Goal: Register for event/course

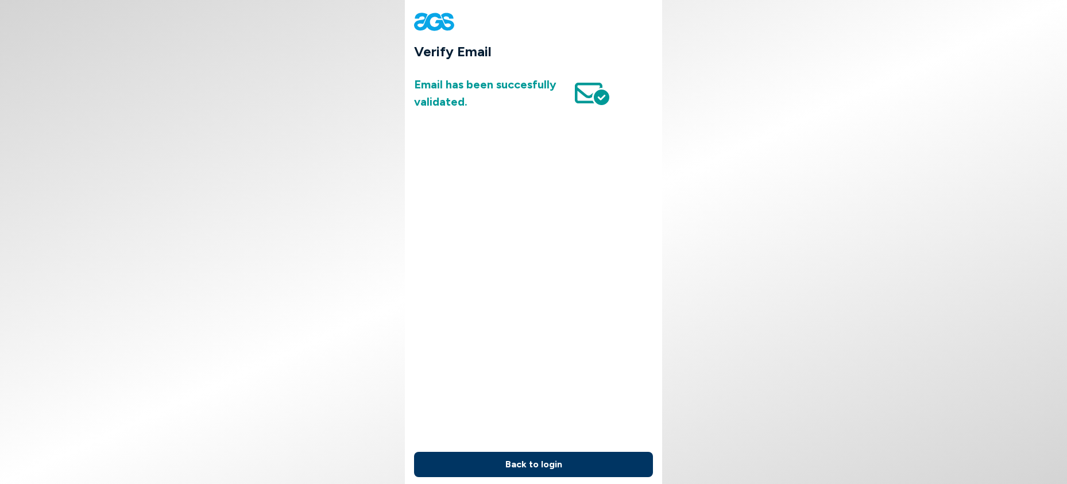
click at [574, 452] on button "Back to login" at bounding box center [533, 464] width 239 height 25
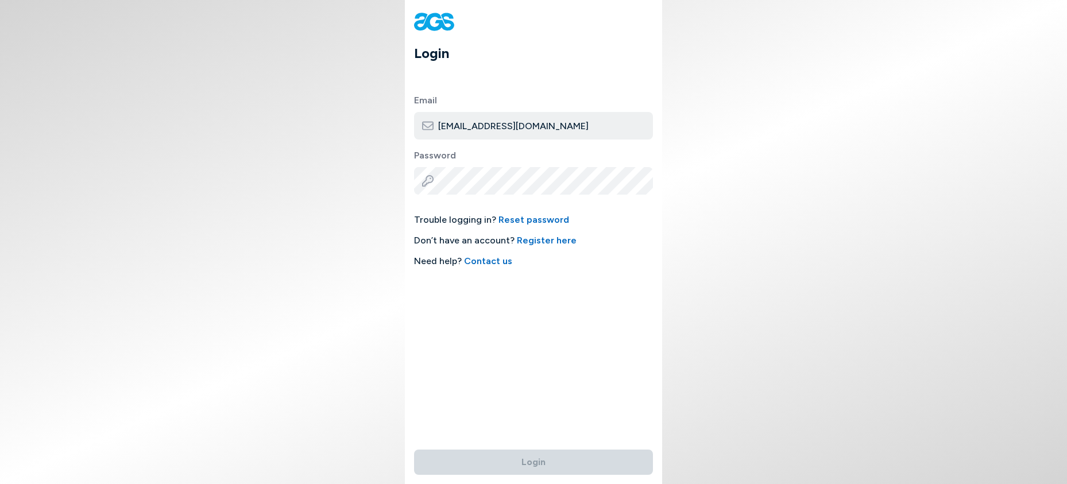
type input "[EMAIL_ADDRESS][DOMAIN_NAME]"
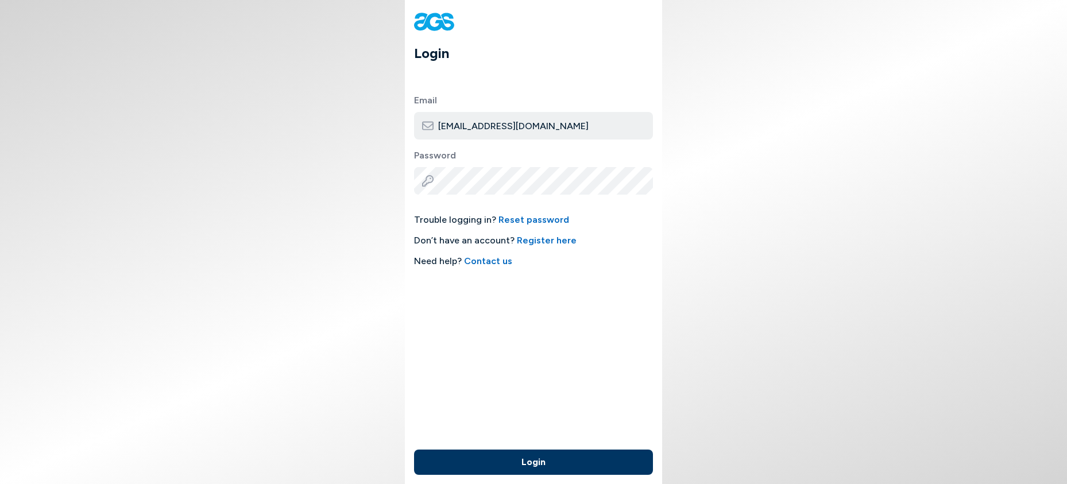
click at [558, 458] on button "Login" at bounding box center [533, 462] width 239 height 25
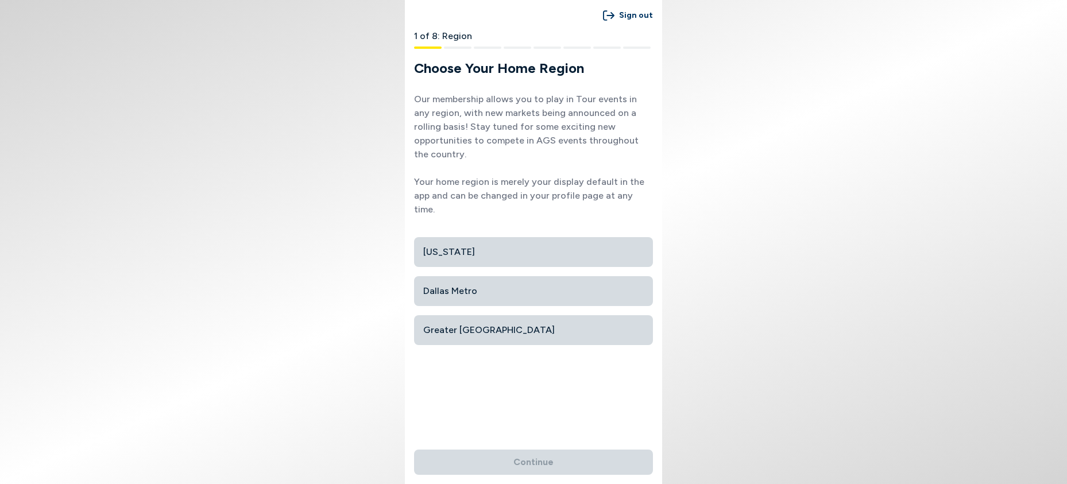
click at [506, 242] on span "[US_STATE]" at bounding box center [533, 252] width 221 height 21
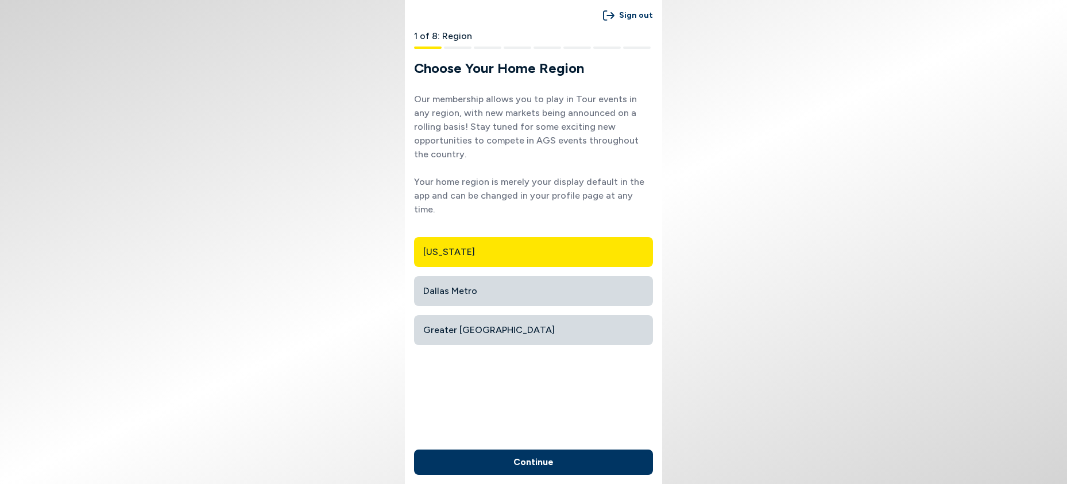
click at [553, 462] on button "Continue" at bounding box center [533, 462] width 239 height 25
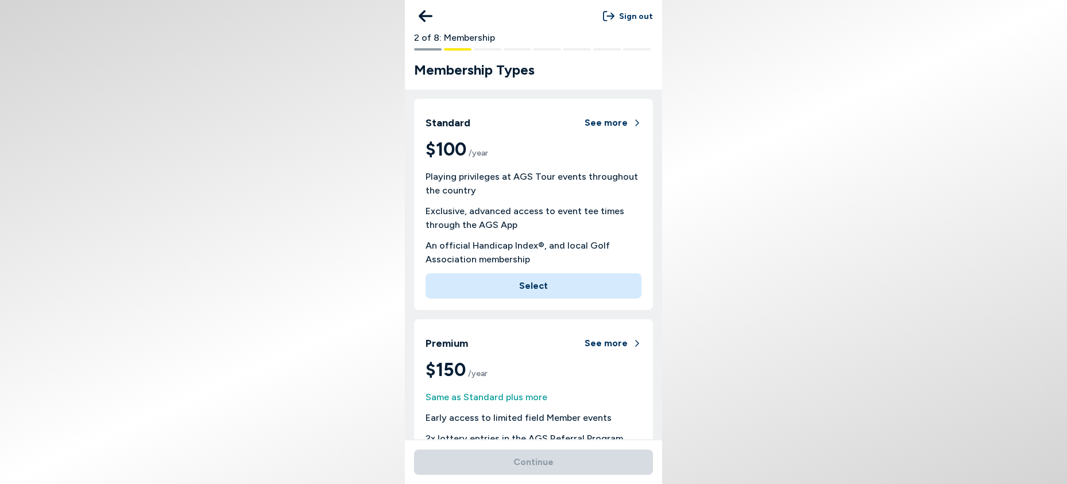
click at [520, 287] on button "Select" at bounding box center [534, 285] width 216 height 25
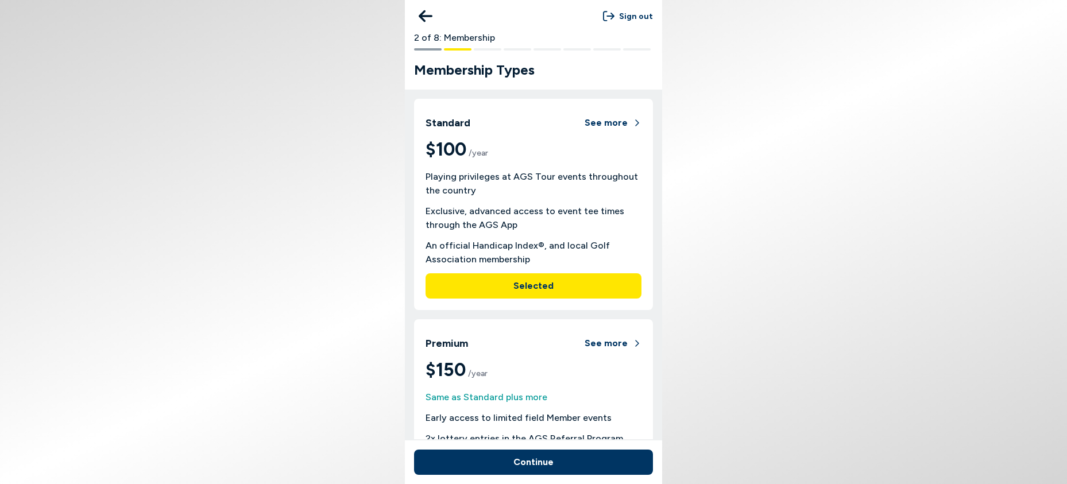
click at [543, 461] on button "Continue" at bounding box center [533, 462] width 239 height 25
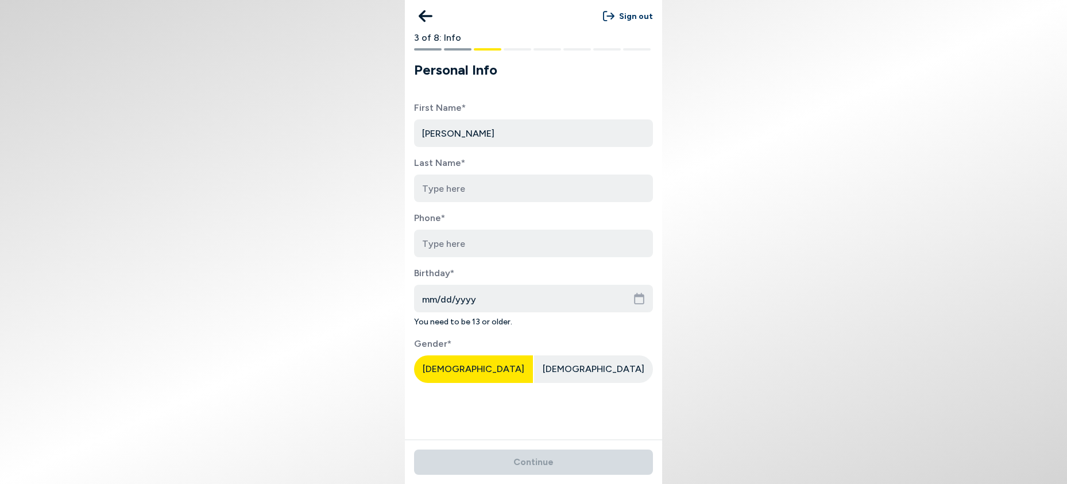
type input "[PERSON_NAME]"
type input "8563536994"
click at [444, 303] on input "mm/dd/yyyy" at bounding box center [533, 299] width 239 height 28
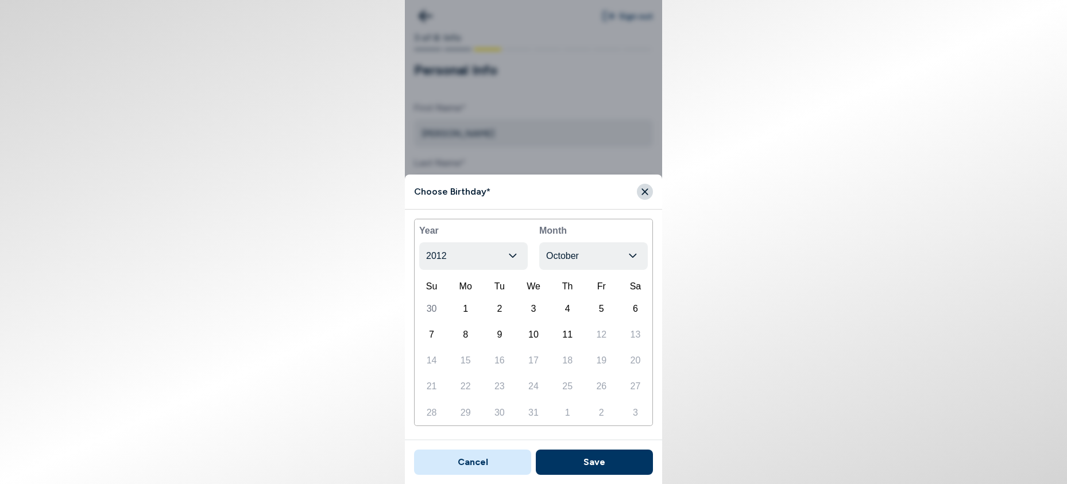
click at [487, 253] on button "2012" at bounding box center [473, 256] width 109 height 28
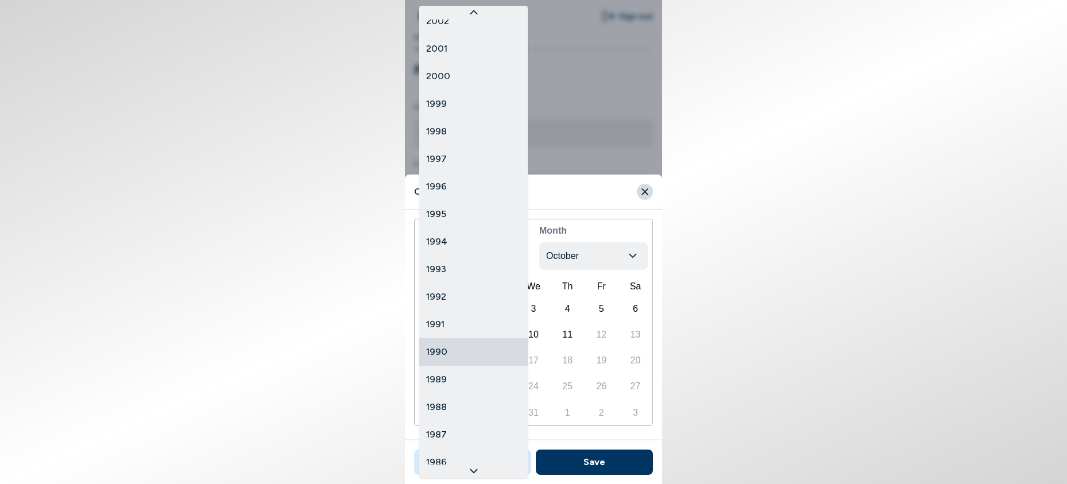
scroll to position [287, 0]
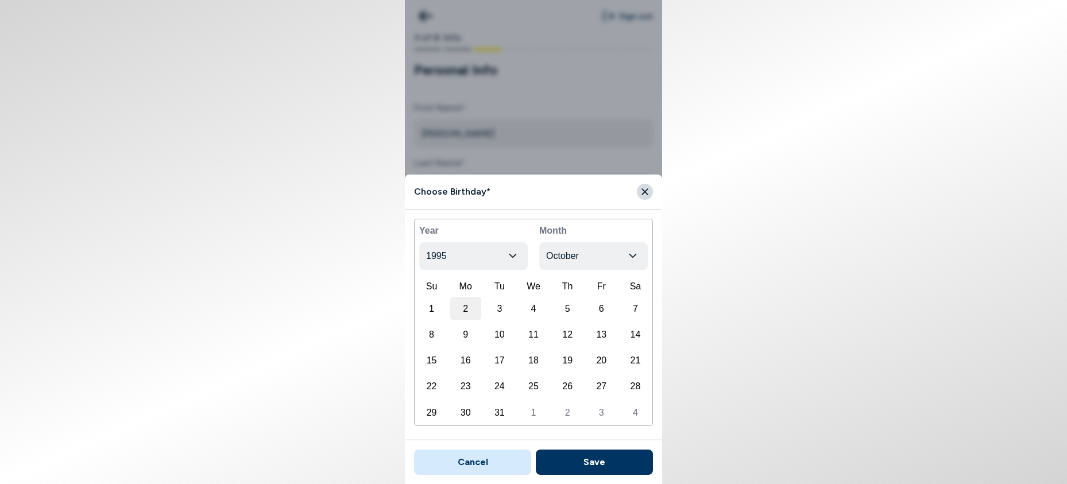
click at [467, 308] on div "2" at bounding box center [465, 308] width 31 height 23
click at [620, 455] on button "Save" at bounding box center [594, 462] width 117 height 25
type input "[DATE]"
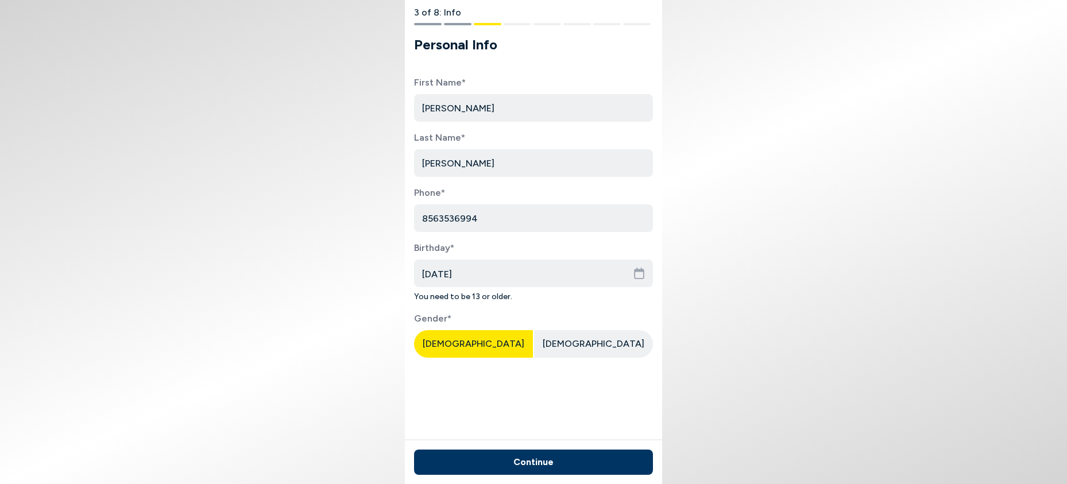
scroll to position [37, 0]
click at [554, 462] on button "Continue" at bounding box center [533, 462] width 239 height 25
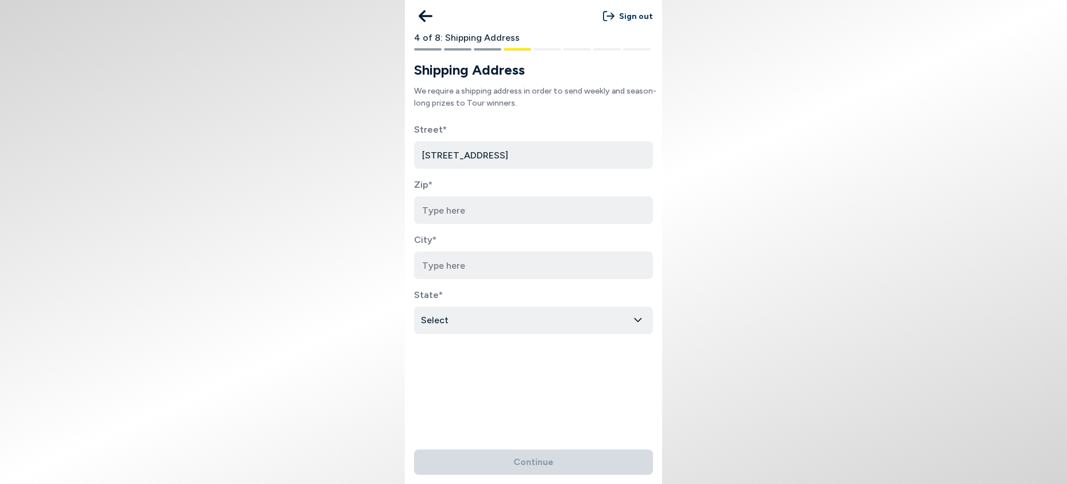
type input "[STREET_ADDRESS]"
type input "08085"
type input "Deptford"
click at [435, 323] on html "Sign out 4 of 8: Shipping Address Shipping Address We require a shipping addres…" at bounding box center [533, 242] width 1067 height 484
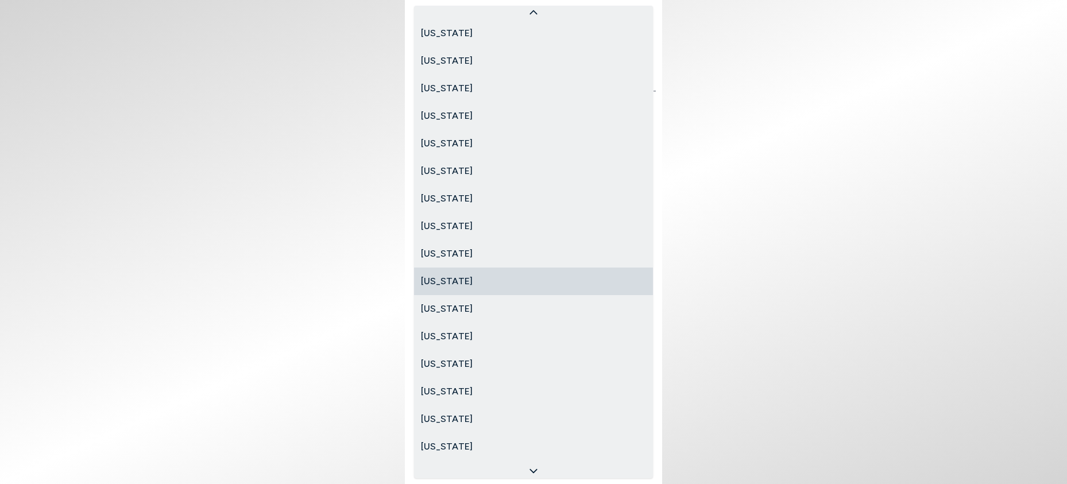
scroll to position [465, 0]
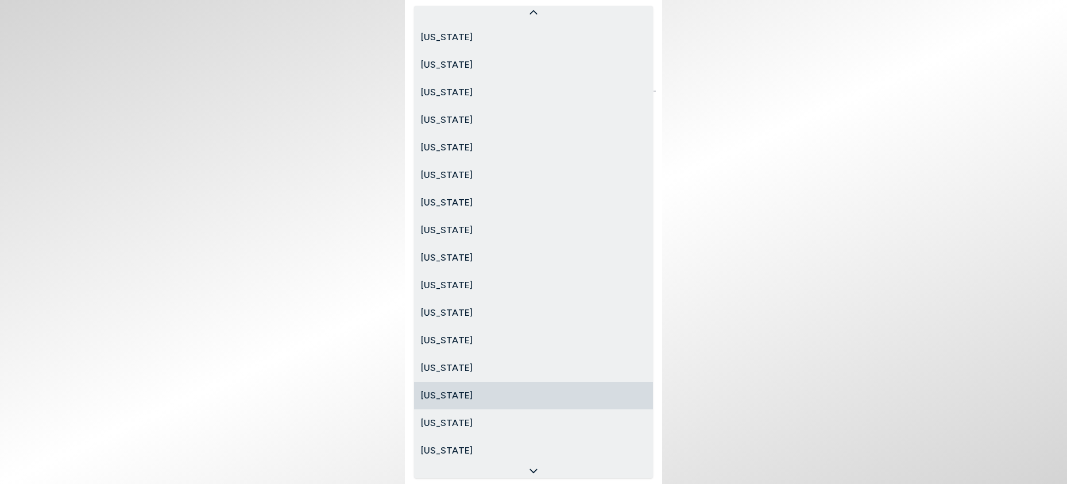
select select "[US_STATE]"
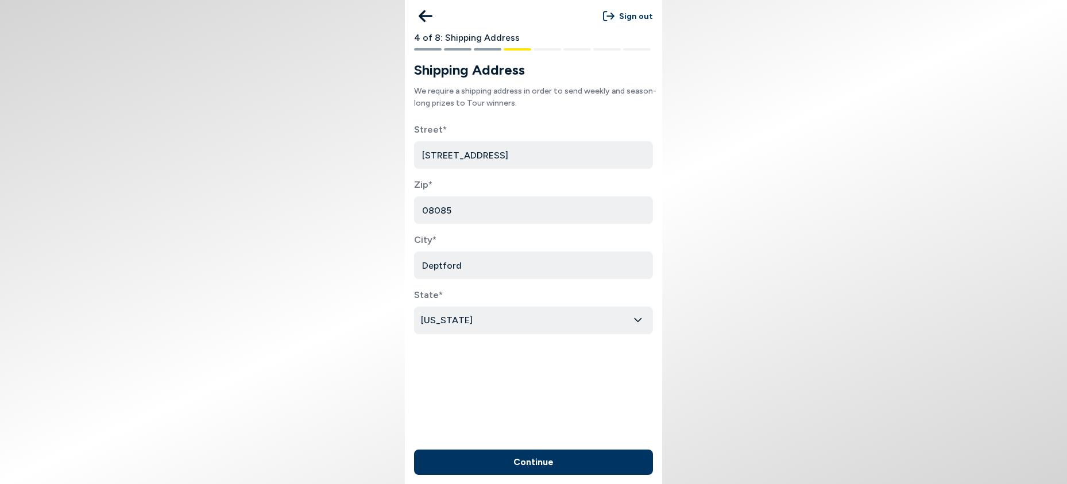
click at [532, 454] on button "Continue" at bounding box center [533, 462] width 239 height 25
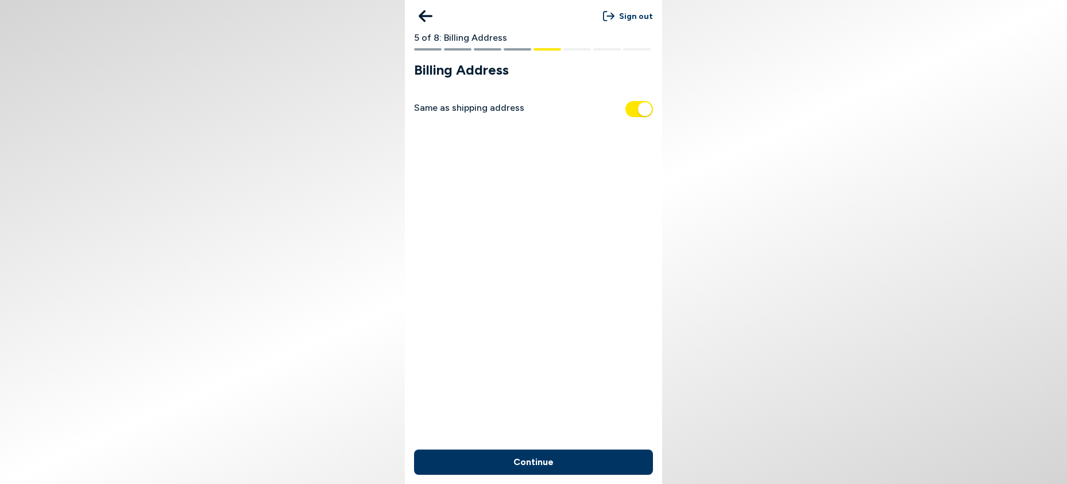
click at [541, 462] on button "Continue" at bounding box center [533, 462] width 239 height 25
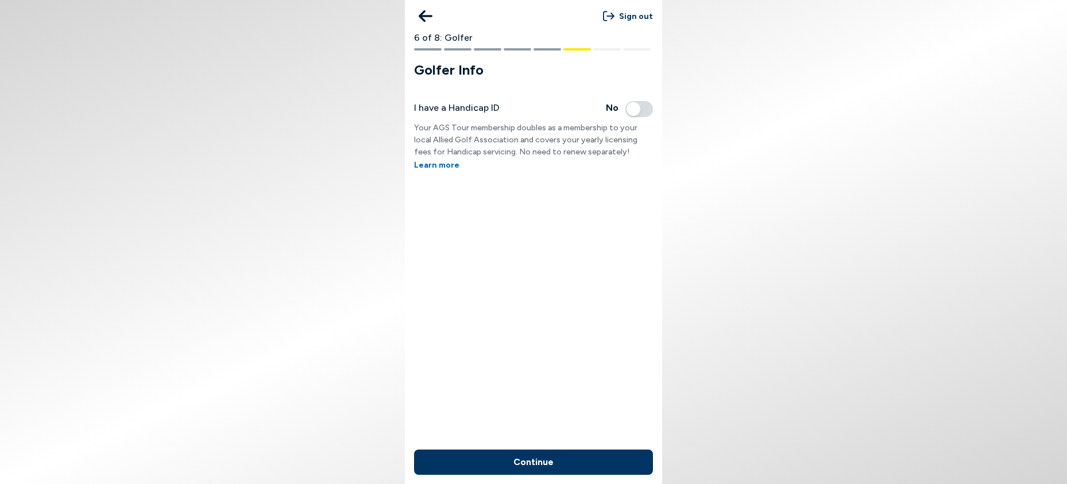
click at [549, 459] on button "Continue" at bounding box center [533, 462] width 239 height 25
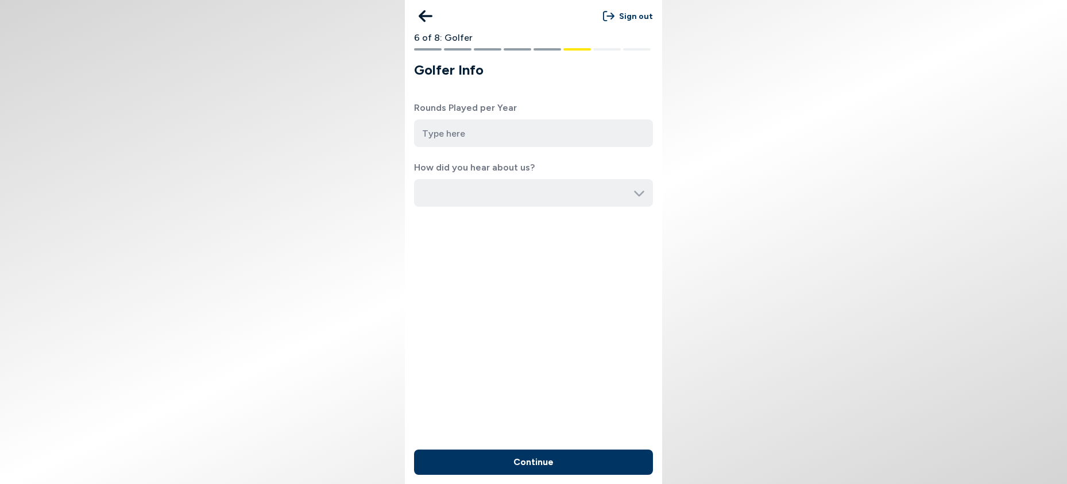
click at [452, 136] on input "number" at bounding box center [533, 133] width 239 height 28
type input "20"
click at [466, 191] on input "button" at bounding box center [533, 193] width 239 height 28
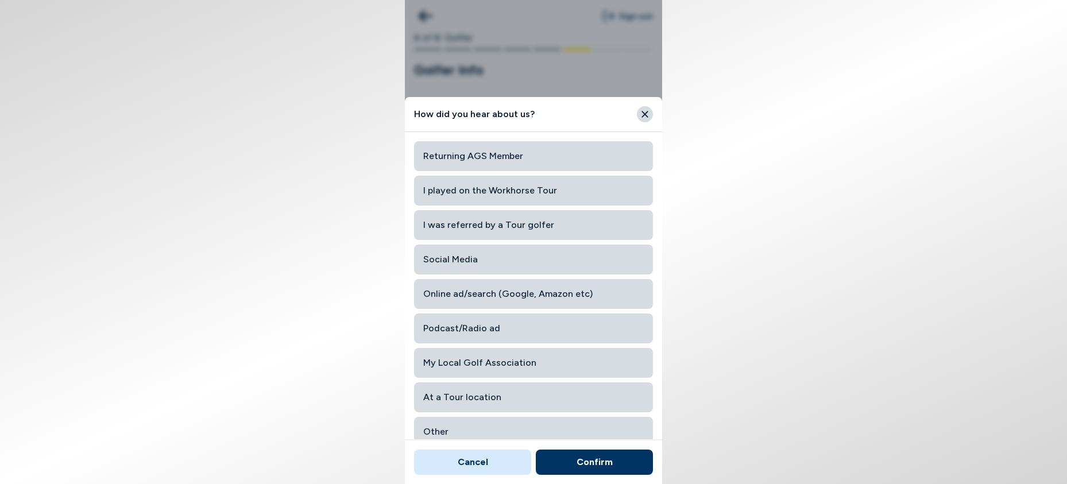
click at [466, 223] on span "I was referred by a Tour golfer" at bounding box center [533, 225] width 221 height 21
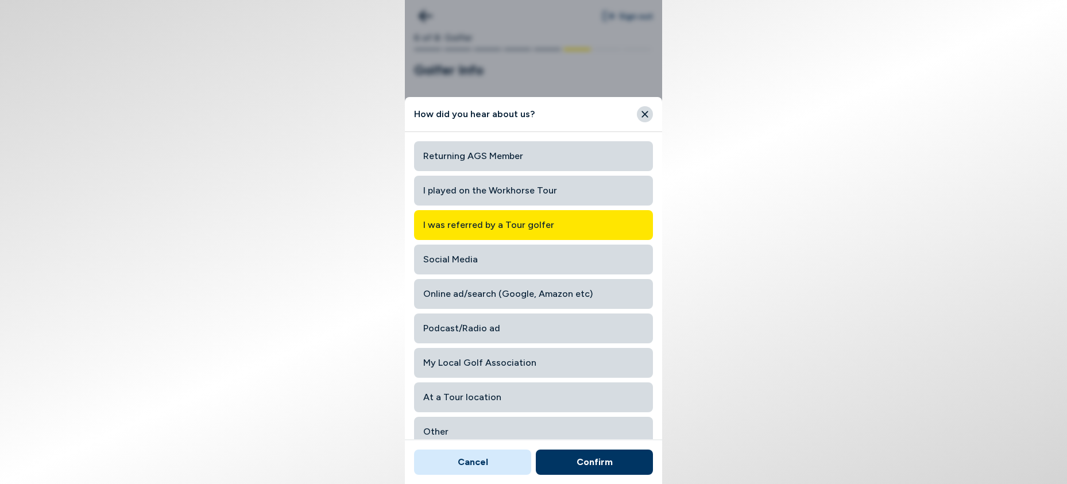
click at [470, 398] on span "At a Tour location" at bounding box center [533, 397] width 221 height 21
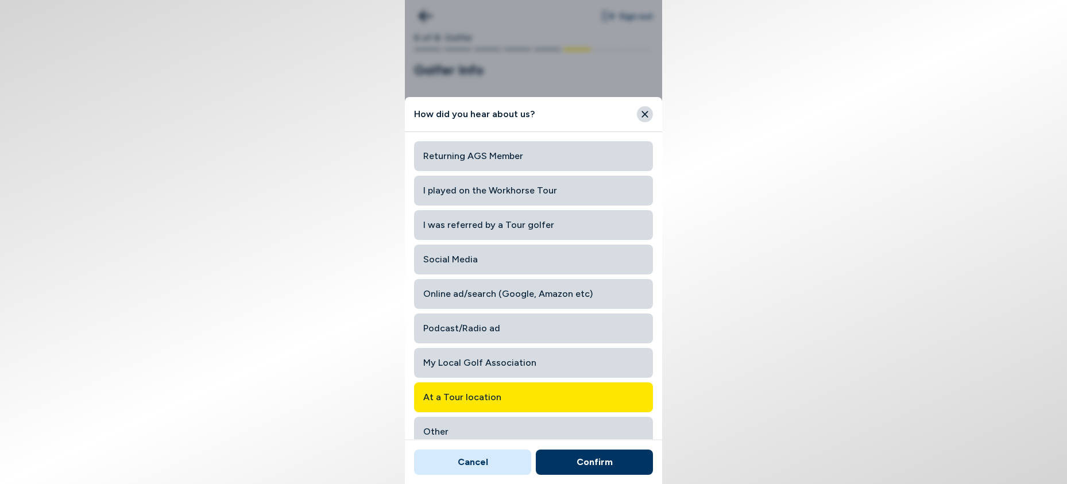
click at [583, 456] on button "Confirm" at bounding box center [594, 462] width 117 height 25
type input "At a Tour location"
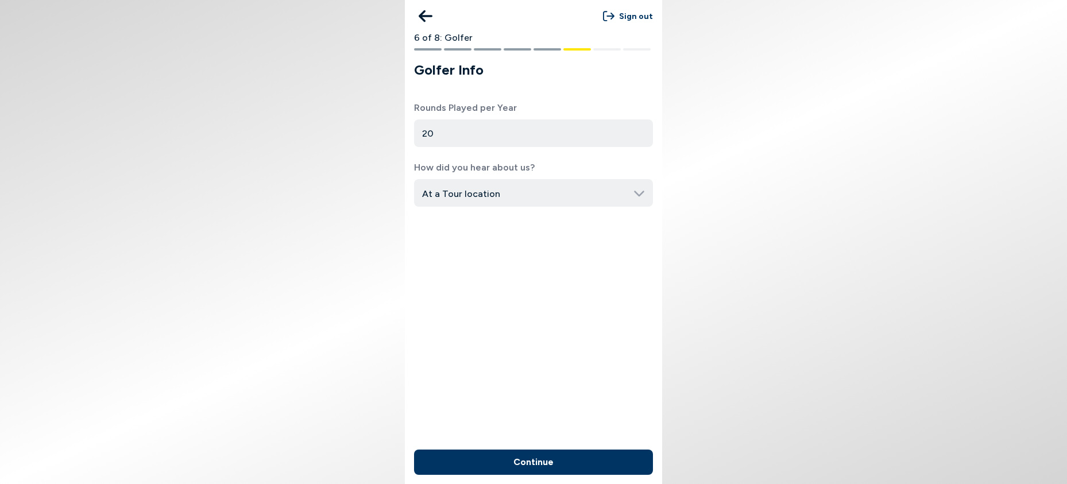
click at [574, 452] on button "Continue" at bounding box center [533, 462] width 239 height 25
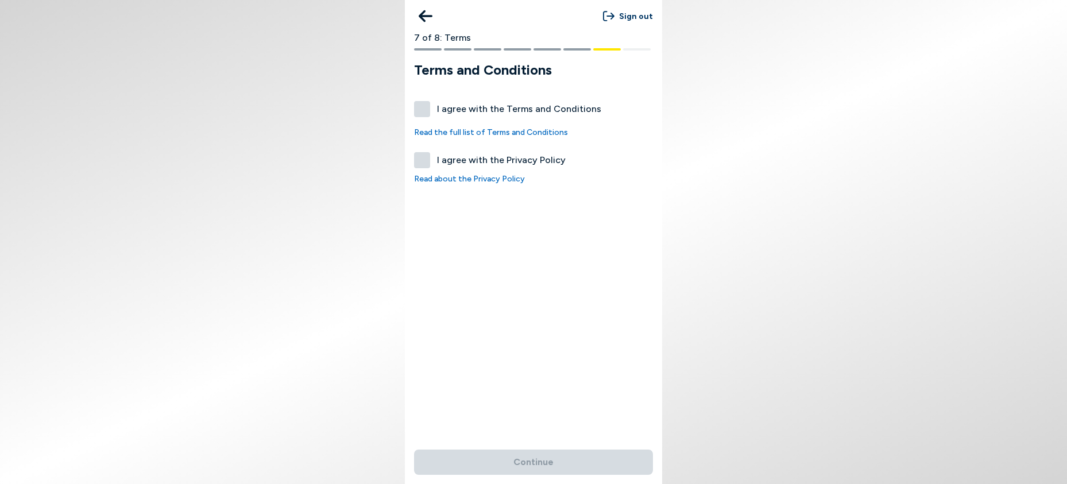
click at [423, 105] on label "I agree with the Terms and Conditions" at bounding box center [533, 109] width 239 height 16
click at [423, 105] on button "I agree with the Terms and Conditions" at bounding box center [422, 109] width 16 height 16
checkbox input "true"
click at [424, 163] on label "I agree with the Privacy Policy" at bounding box center [533, 160] width 239 height 16
click at [424, 163] on button "I agree with the Privacy Policy" at bounding box center [422, 160] width 16 height 16
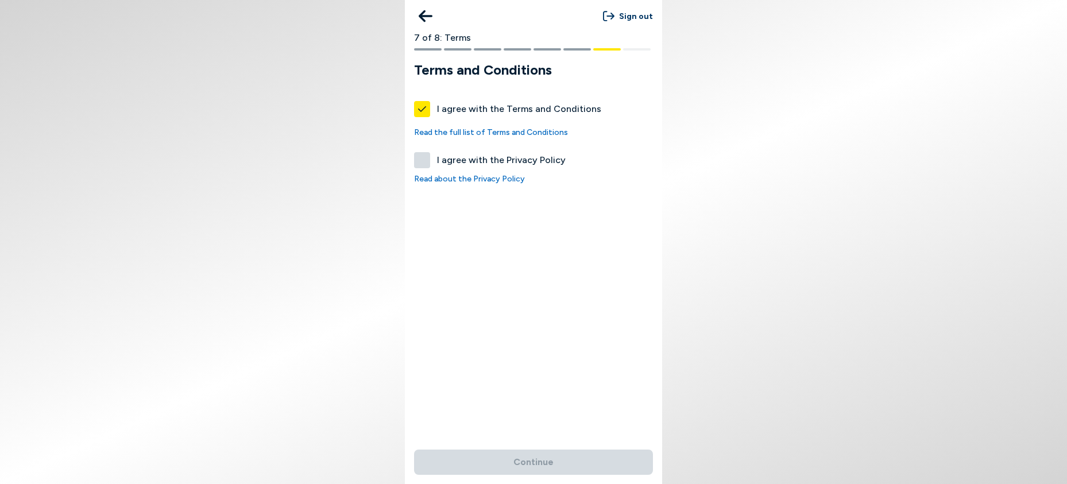
checkbox input "true"
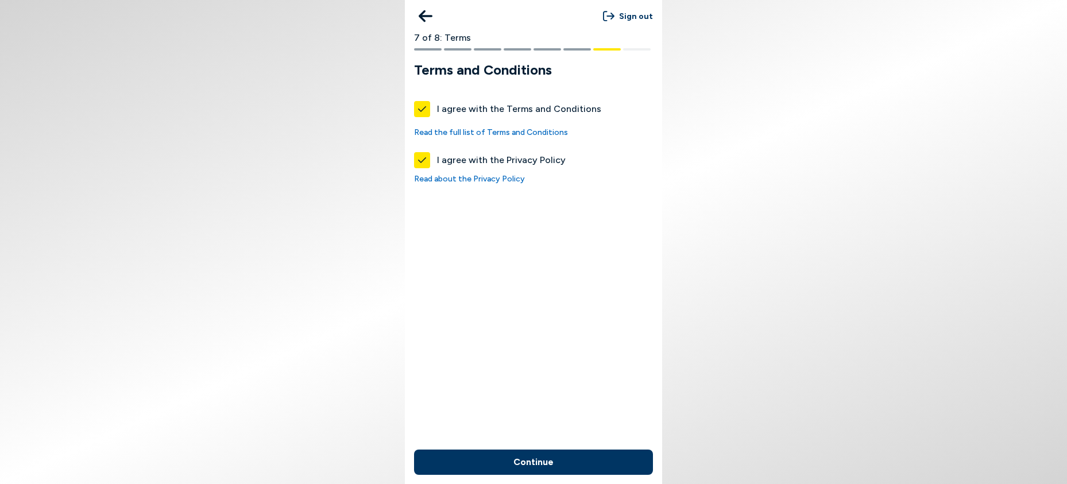
click at [580, 454] on button "Continue" at bounding box center [533, 462] width 239 height 25
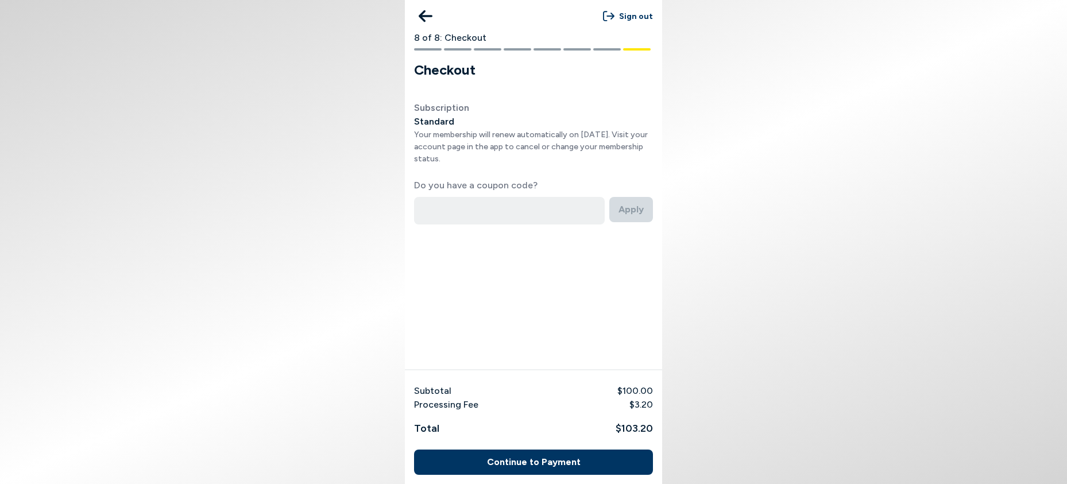
click at [554, 461] on button "Continue to Payment" at bounding box center [533, 462] width 239 height 25
